Goal: Register for event/course

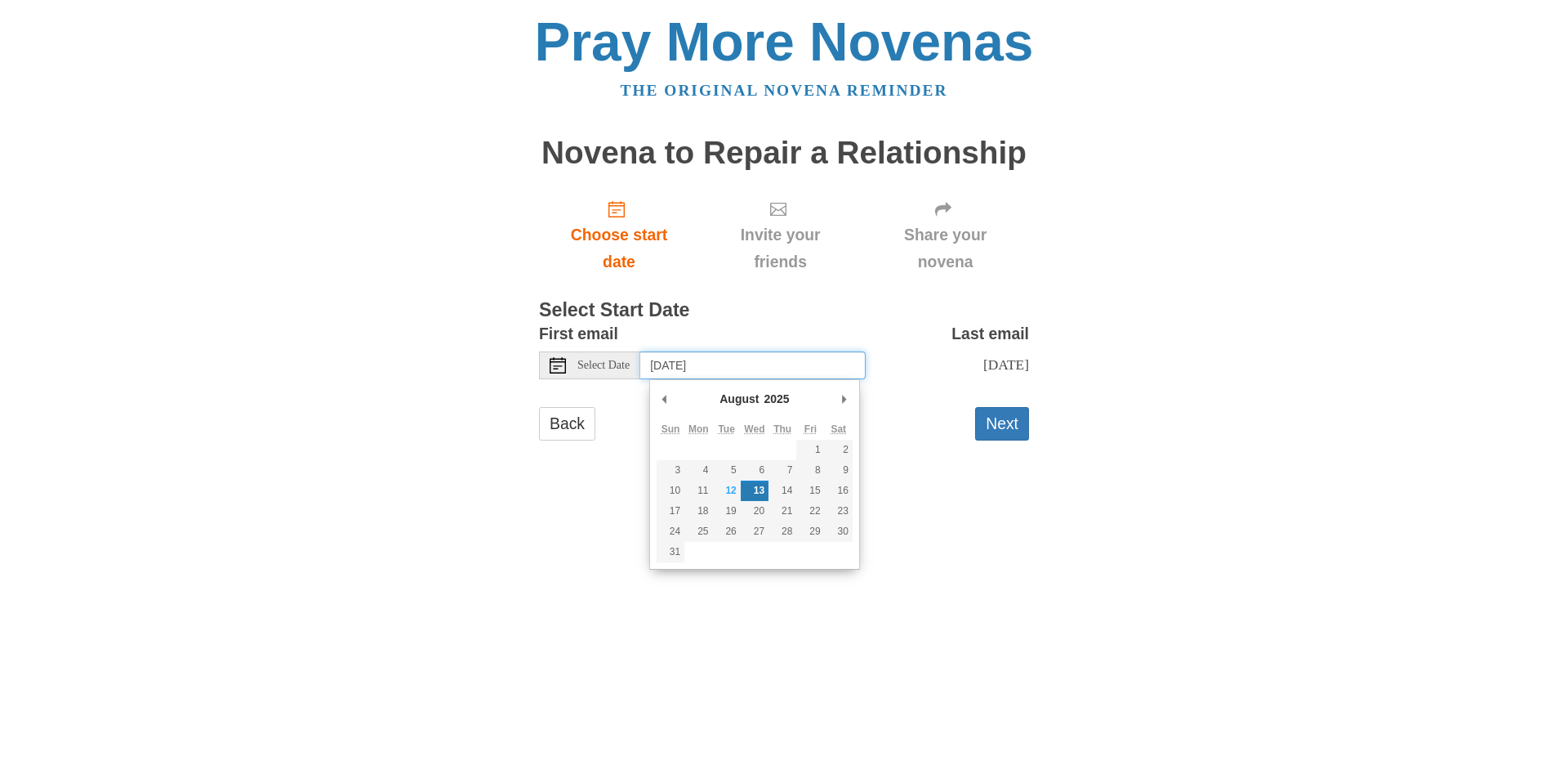
click at [767, 375] on input "Wednesday, August 13th" at bounding box center [753, 366] width 225 height 28
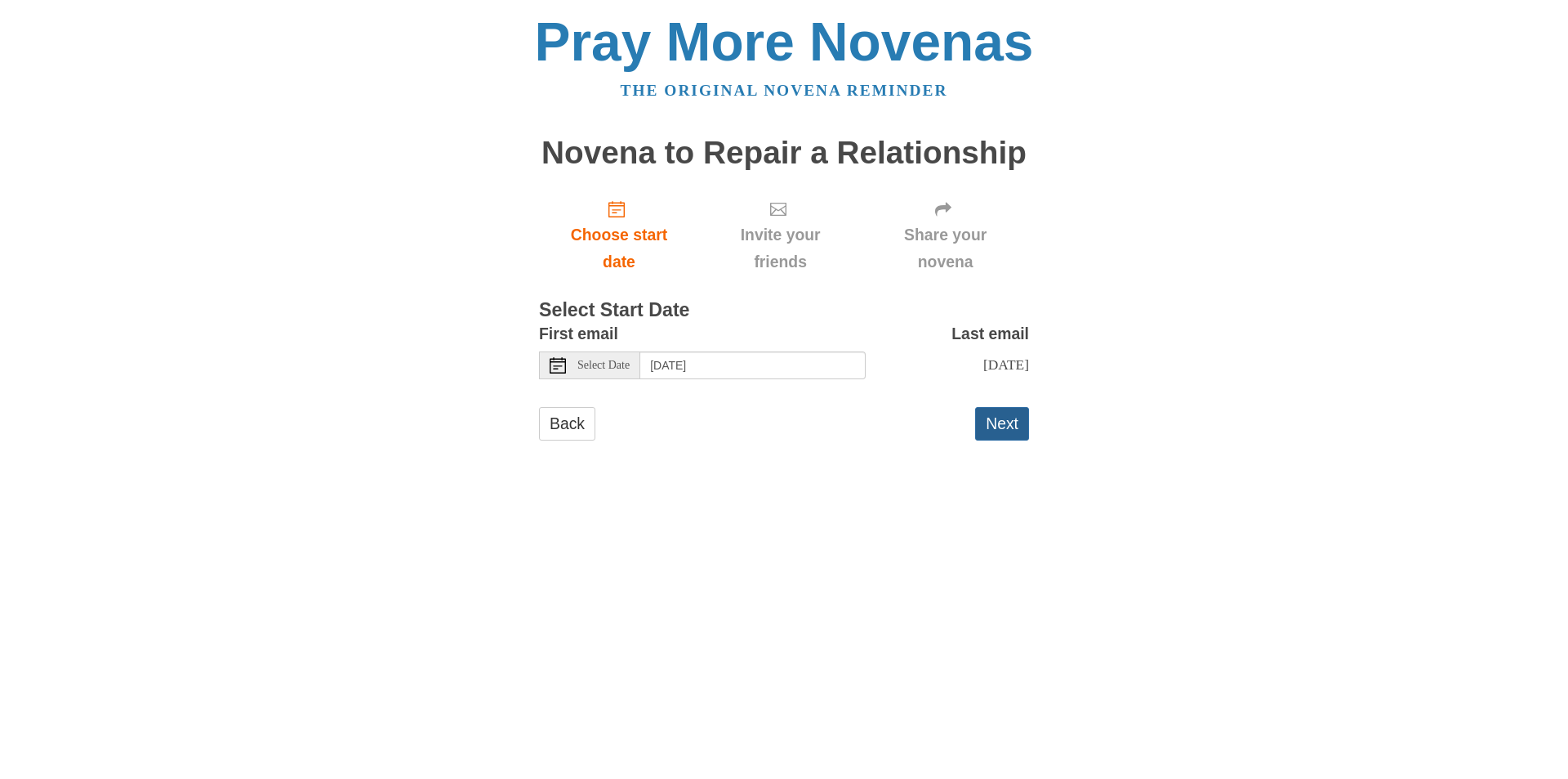
click at [1009, 429] on button "Next" at bounding box center [1002, 424] width 54 height 33
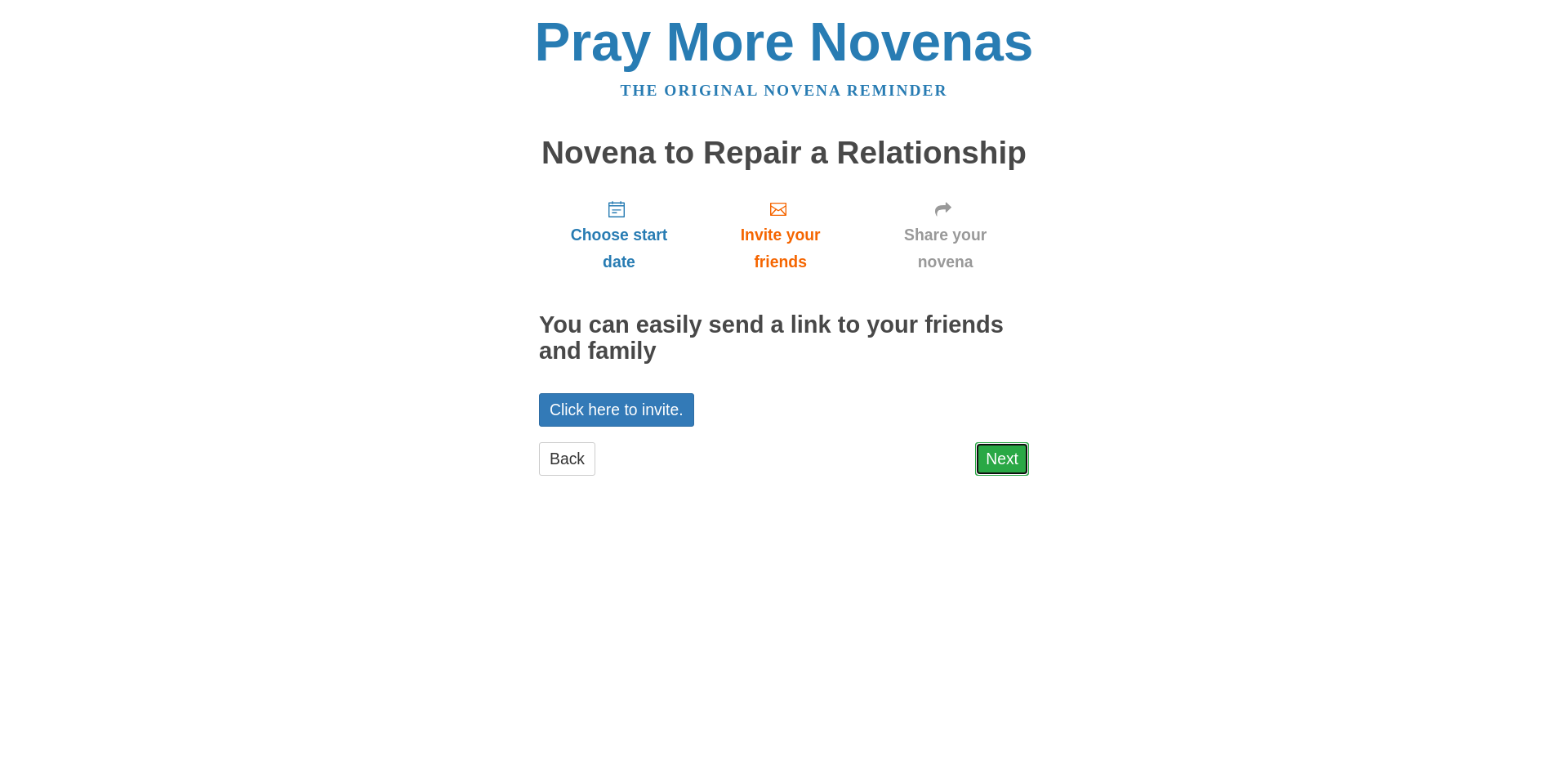
click at [1001, 465] on link "Next" at bounding box center [1002, 459] width 54 height 33
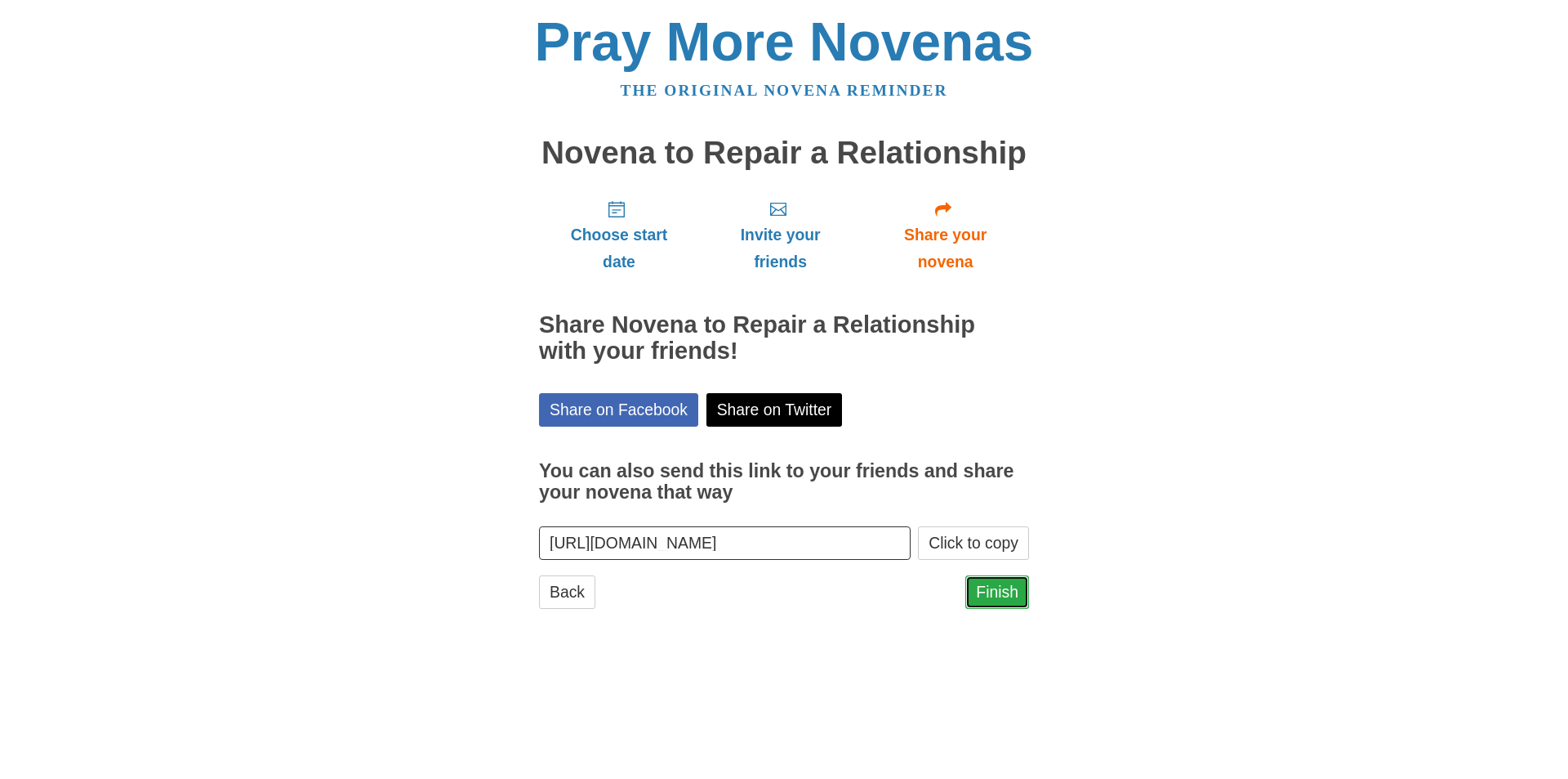
click at [1003, 600] on link "Finish" at bounding box center [997, 592] width 63 height 33
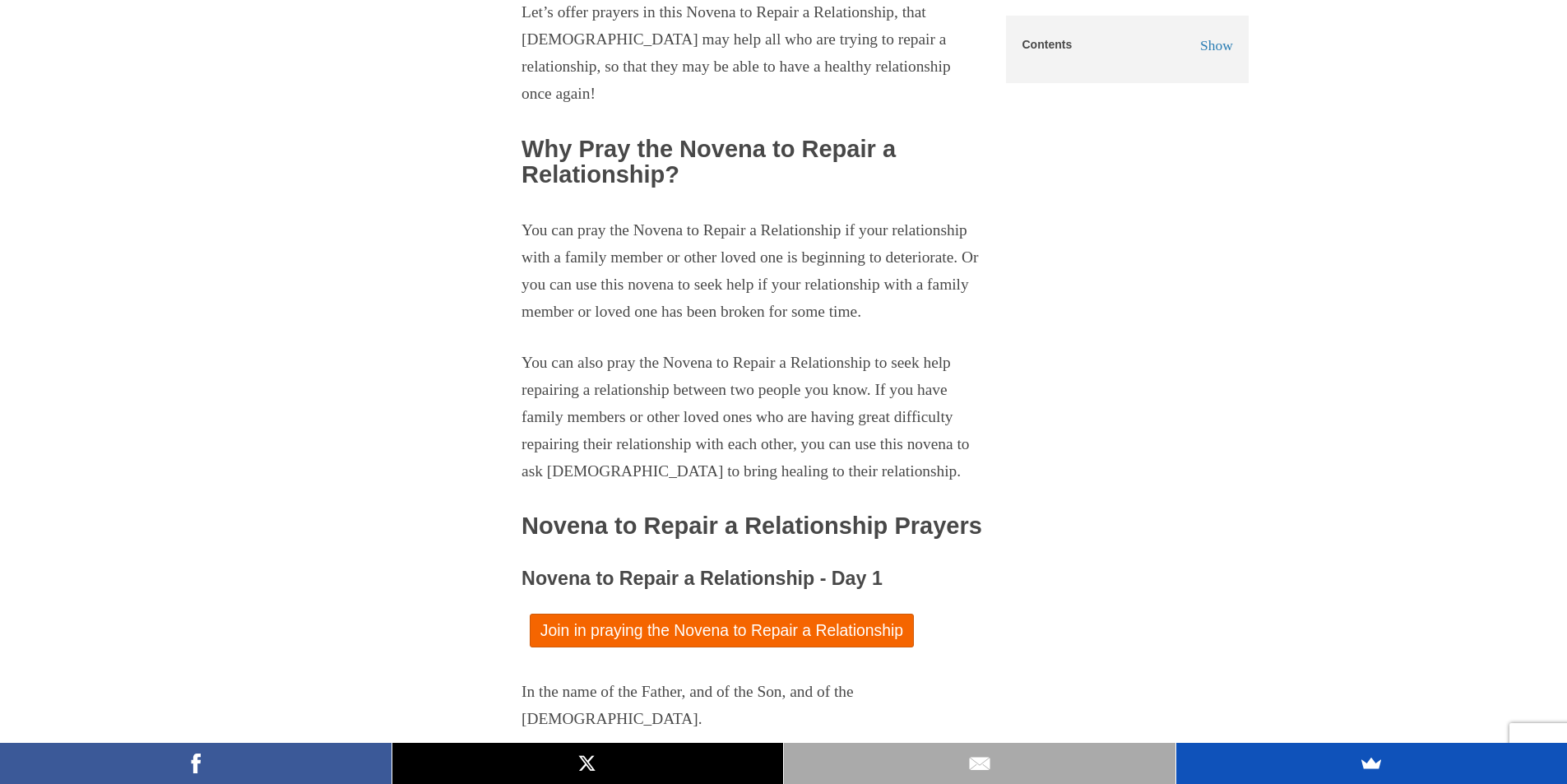
scroll to position [1398, 0]
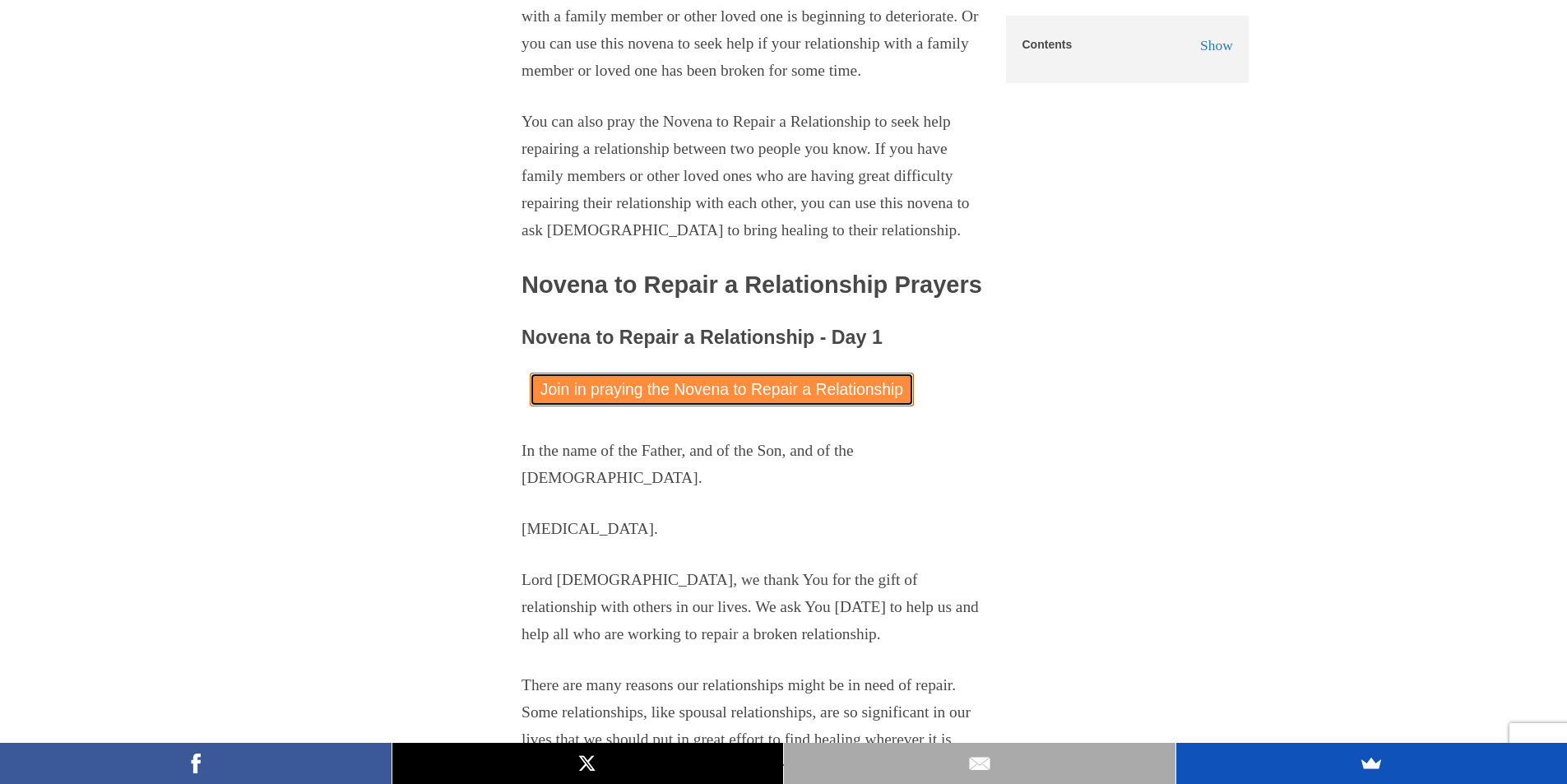
click at [805, 406] on link "Join in praying the Novena to Repair a Relationship" at bounding box center [722, 389] width 384 height 34
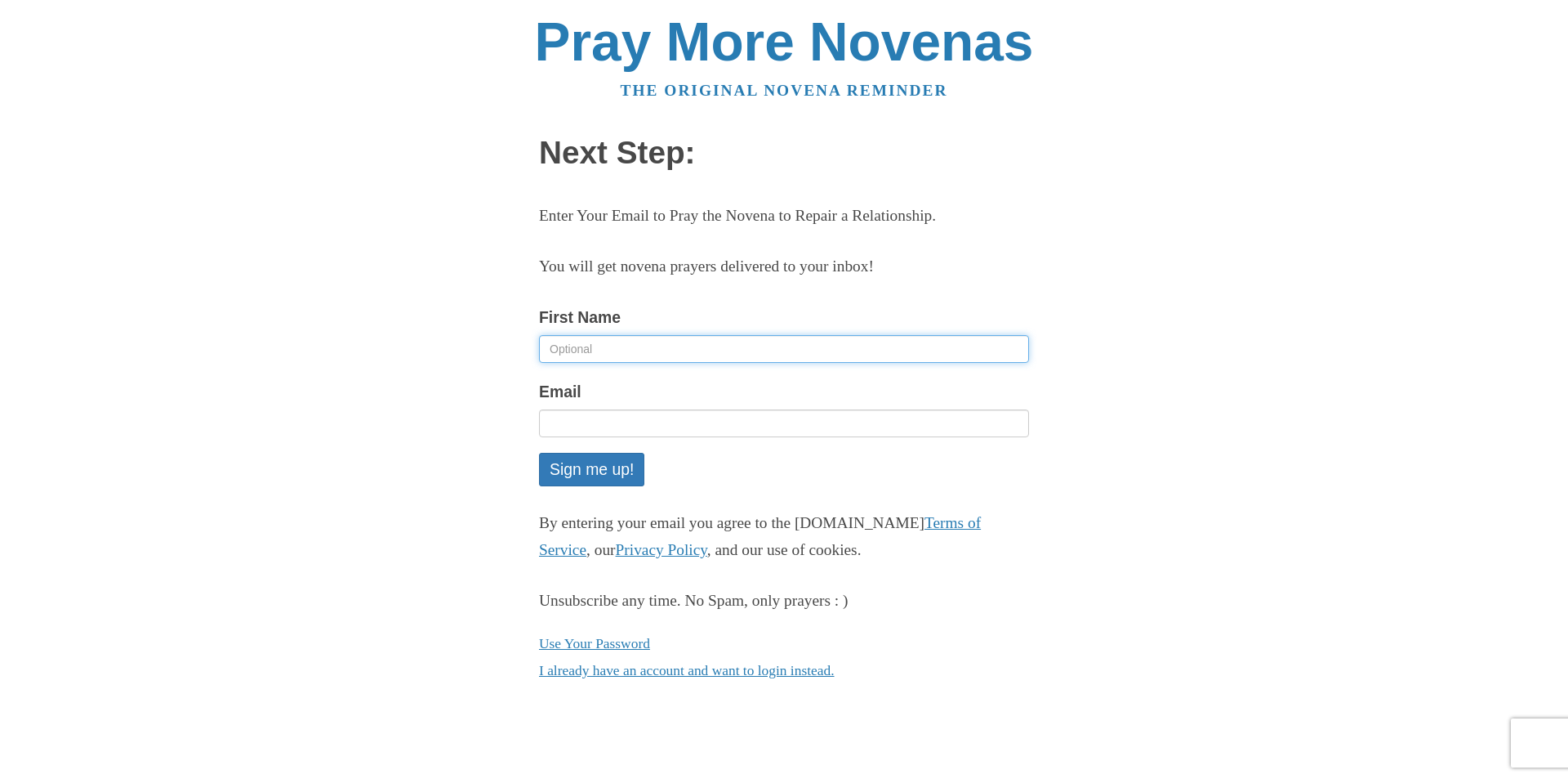
click at [710, 352] on input "First Name" at bounding box center [784, 349] width 490 height 28
type input "[PERSON_NAME]"
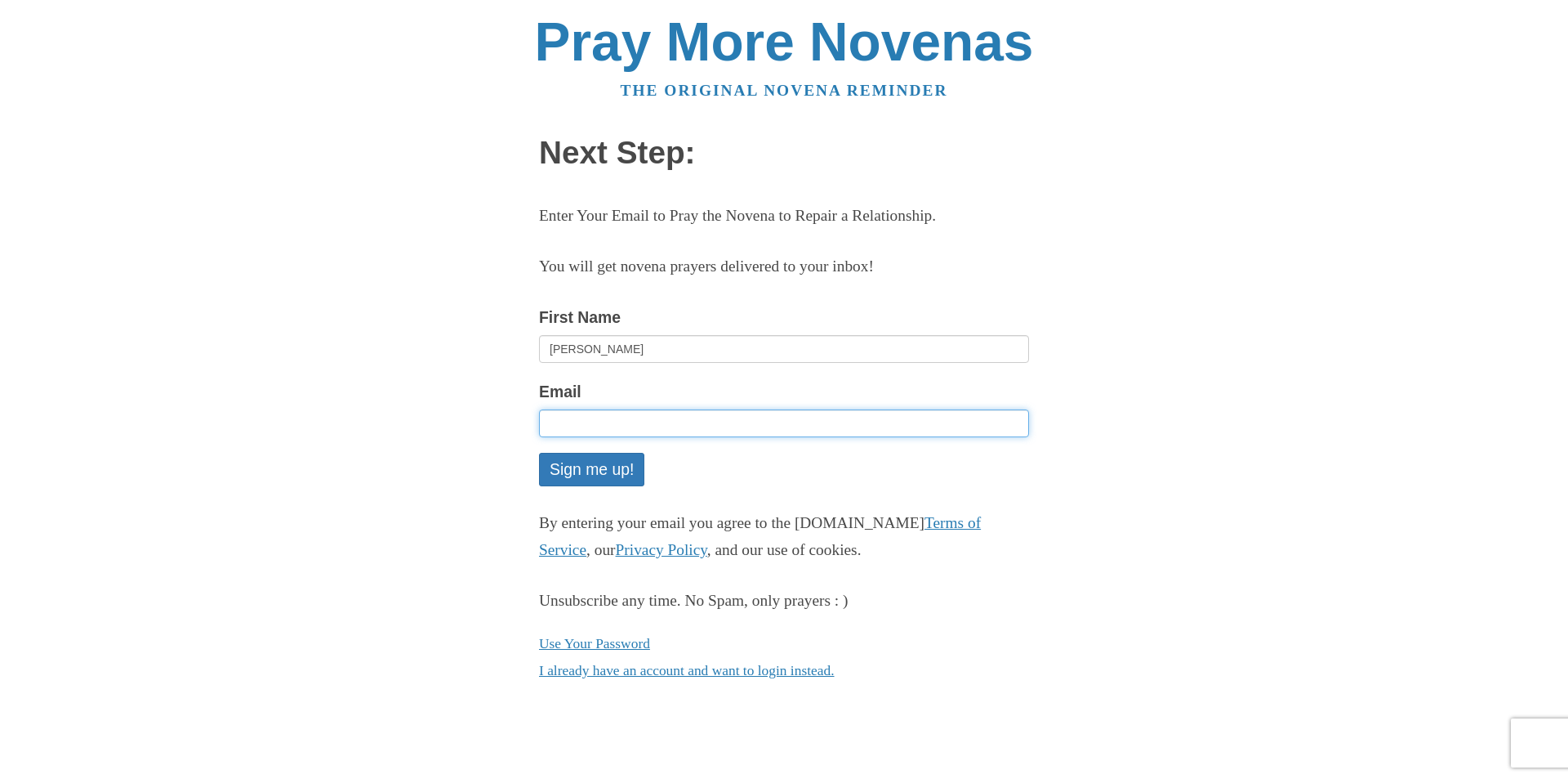
drag, startPoint x: 618, startPoint y: 430, endPoint x: 628, endPoint y: 422, distance: 12.8
click at [618, 430] on input "Email" at bounding box center [784, 424] width 490 height 28
type input "[EMAIL_ADDRESS][DOMAIN_NAME]"
click at [586, 480] on button "Sign me up!" at bounding box center [592, 470] width 105 height 33
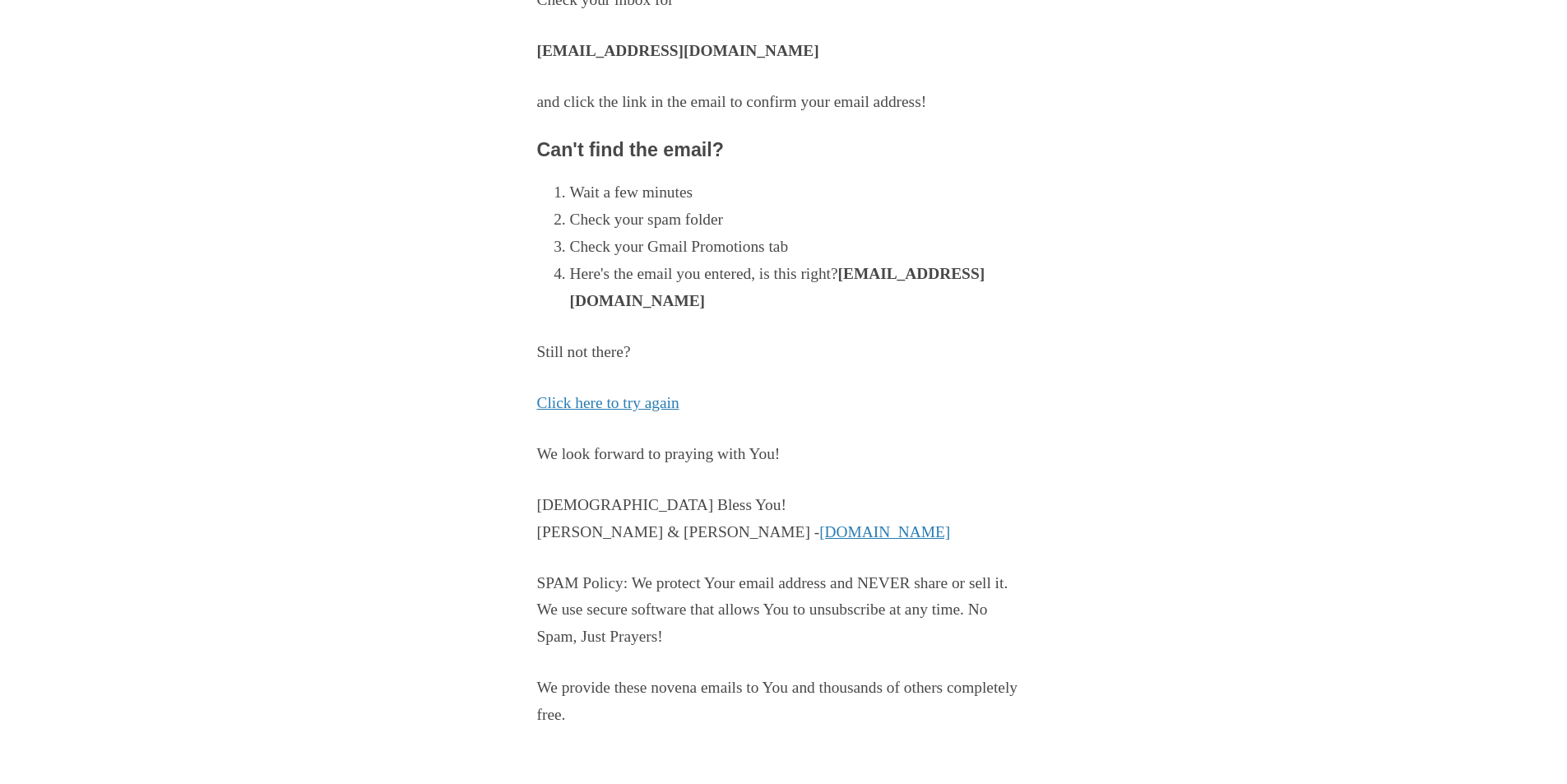
scroll to position [218, 0]
